Goal: Find specific page/section: Find specific page/section

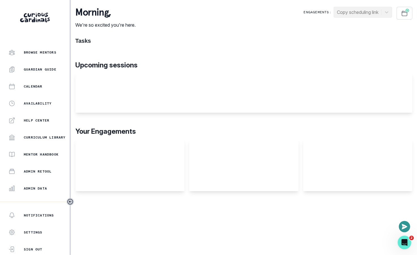
scroll to position [109, 0]
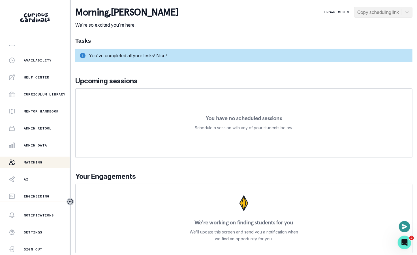
click at [50, 157] on button "Matching" at bounding box center [35, 161] width 70 height 11
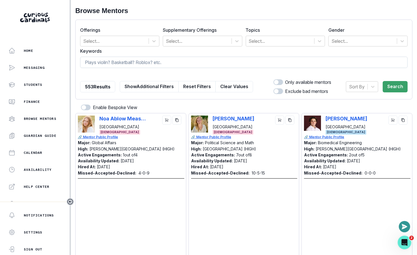
click at [188, 63] on input at bounding box center [243, 62] width 327 height 11
type input "[GEOGRAPHIC_DATA]"
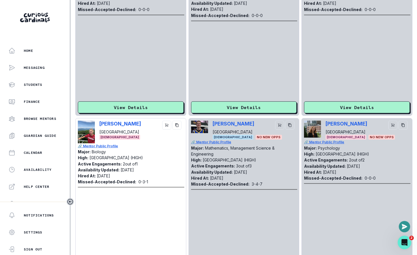
scroll to position [1561, 0]
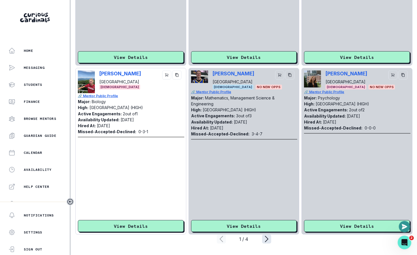
click at [264, 240] on icon "page right" at bounding box center [266, 238] width 9 height 9
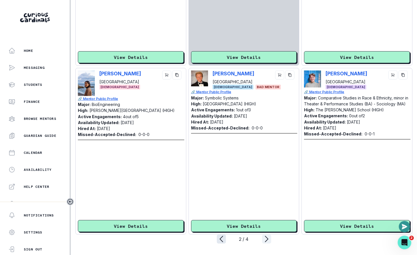
click at [218, 239] on icon "page left" at bounding box center [221, 238] width 9 height 9
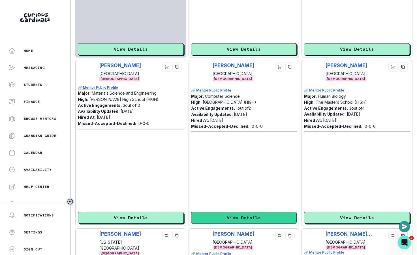
scroll to position [726, 0]
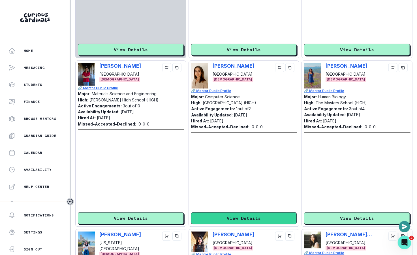
click at [221, 218] on button "View Details" at bounding box center [244, 218] width 106 height 12
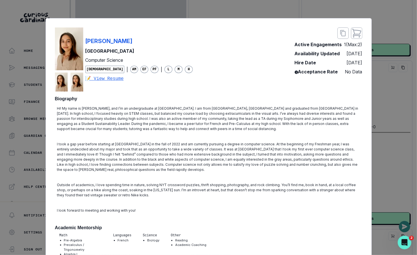
click at [232, 12] on div "[PERSON_NAME] [GEOGRAPHIC_DATA] Computer Science [DEMOGRAPHIC_DATA] | AM EF PF …" at bounding box center [208, 127] width 417 height 255
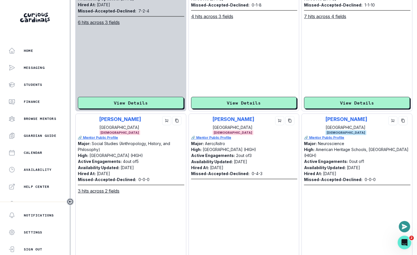
scroll to position [49, 0]
